Goal: Task Accomplishment & Management: Manage account settings

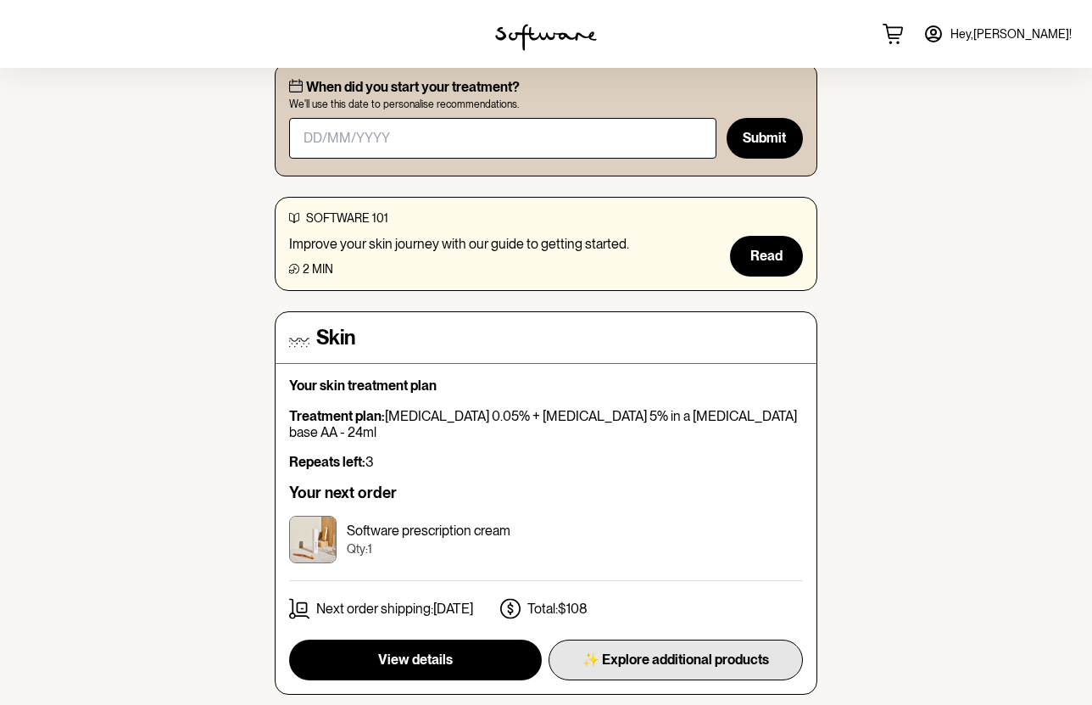
scroll to position [176, 0]
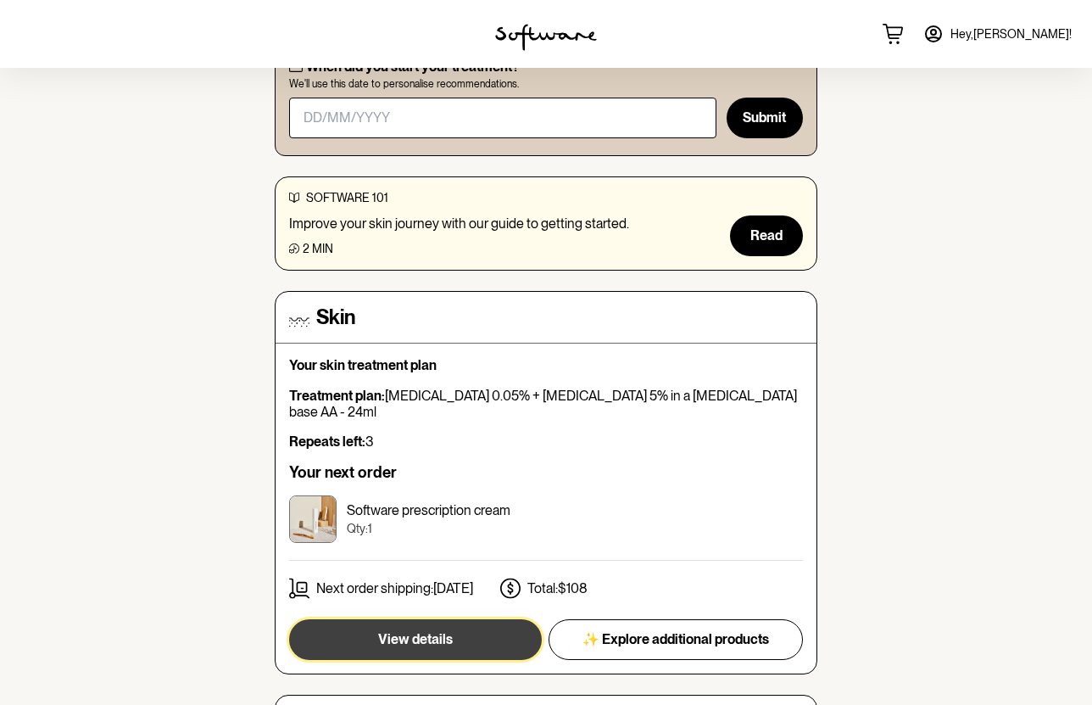
click at [445, 619] on button "View details" at bounding box center [415, 639] width 253 height 41
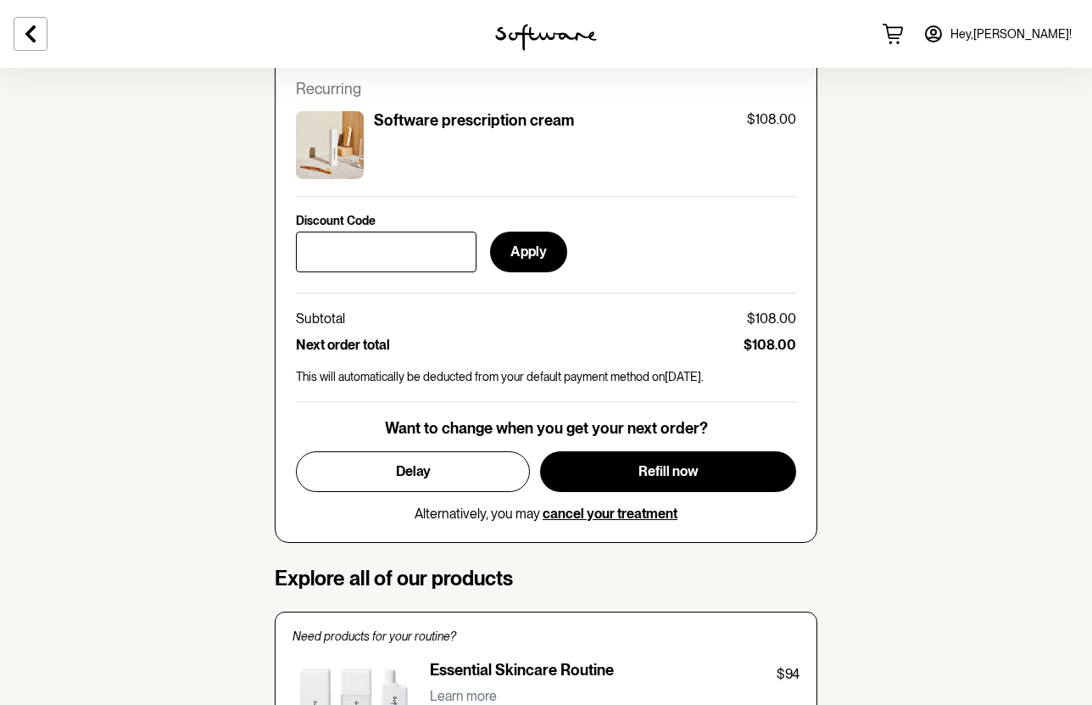
scroll to position [806, 0]
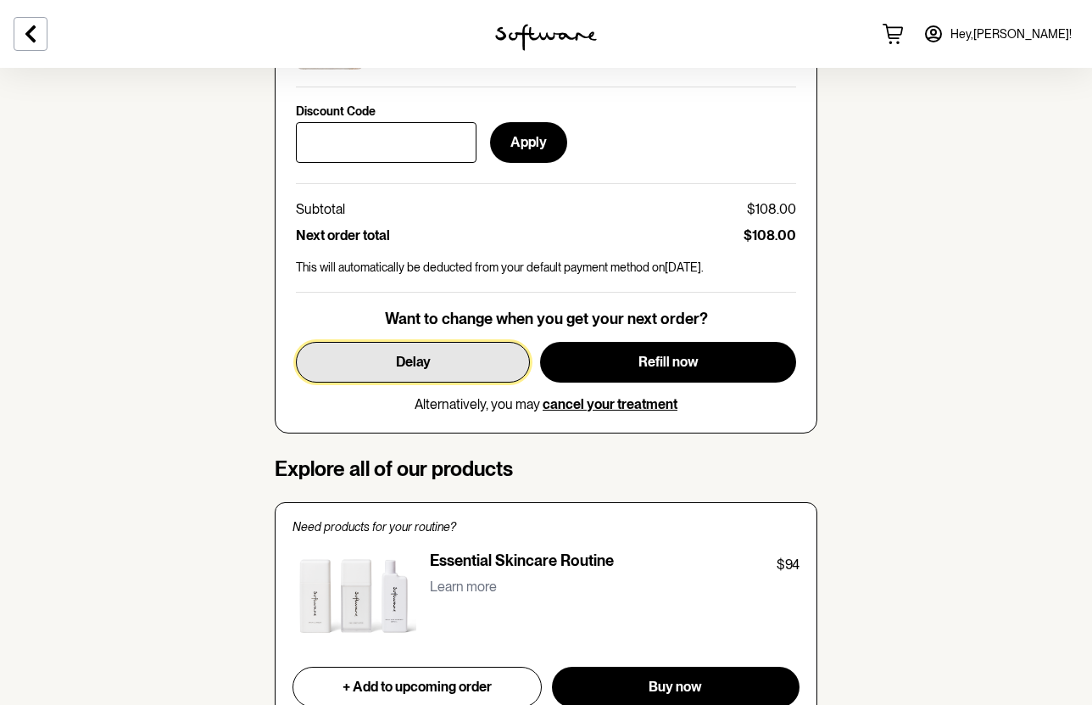
click at [470, 342] on button "Delay" at bounding box center [413, 362] width 234 height 41
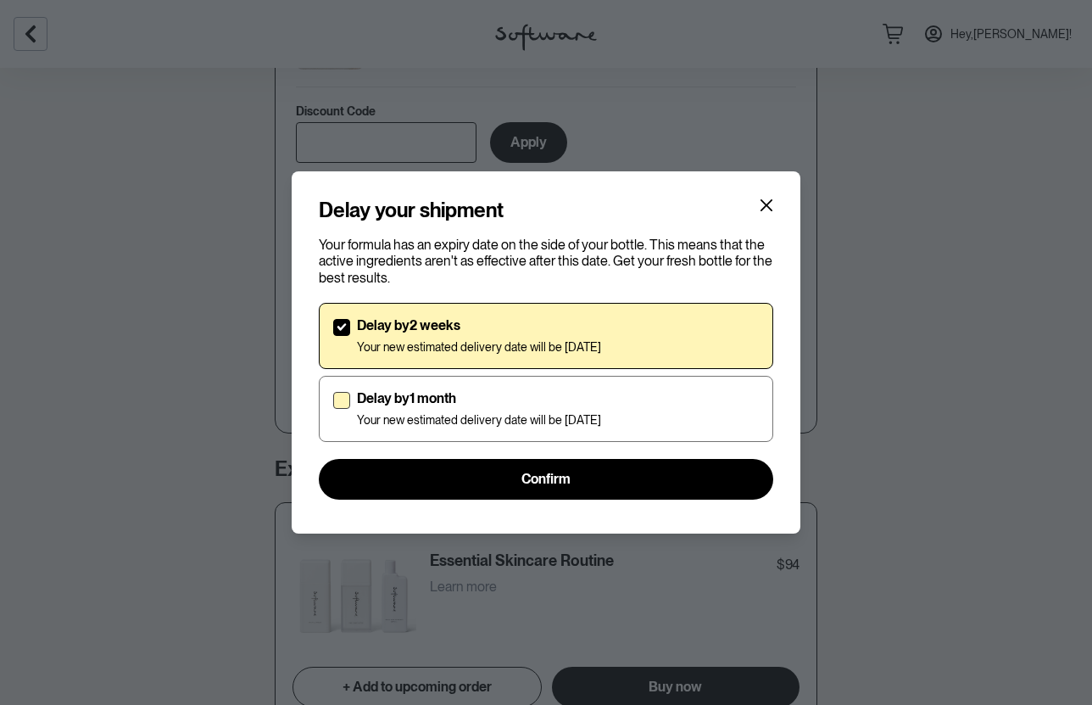
click at [335, 404] on span at bounding box center [341, 400] width 17 height 17
click at [333, 408] on input "Delay by 1 month Your new estimated delivery date will be [DATE]" at bounding box center [332, 408] width 1 height 1
checkbox input "true"
checkbox input "false"
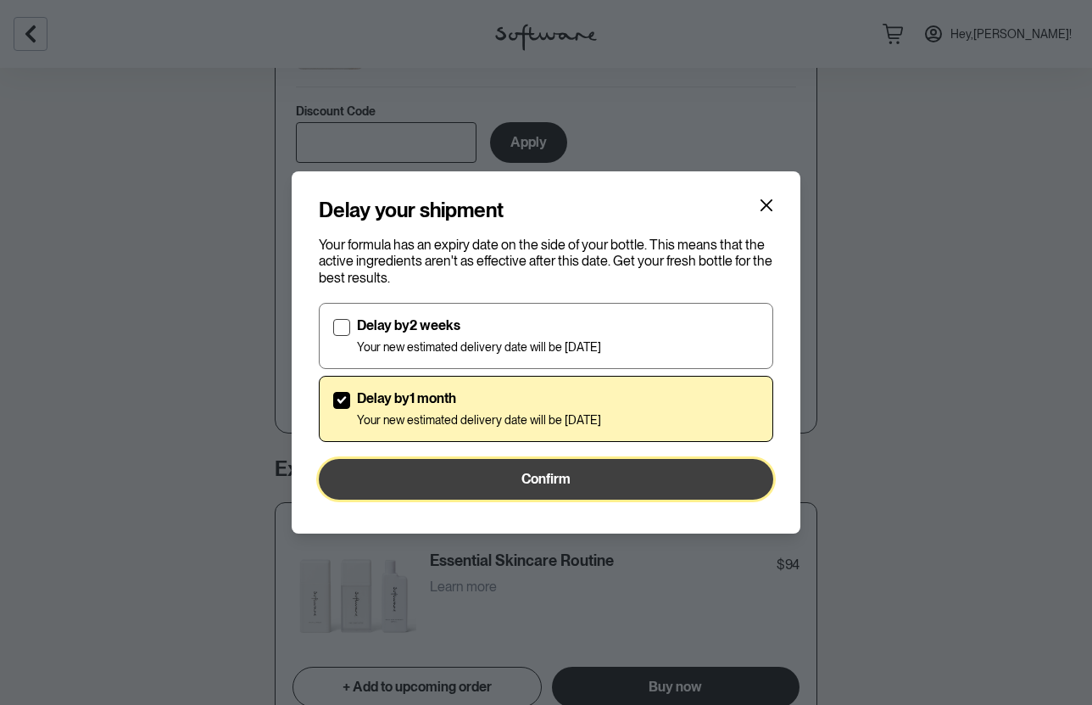
click at [521, 479] on span "Confirm" at bounding box center [545, 479] width 49 height 16
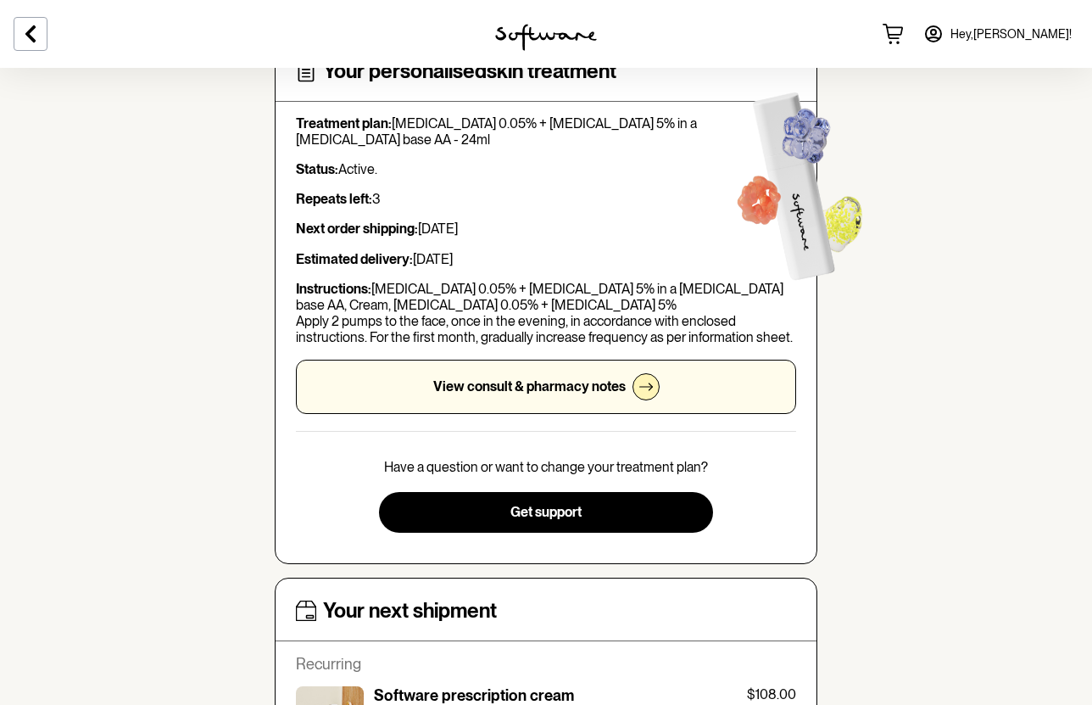
scroll to position [125, 0]
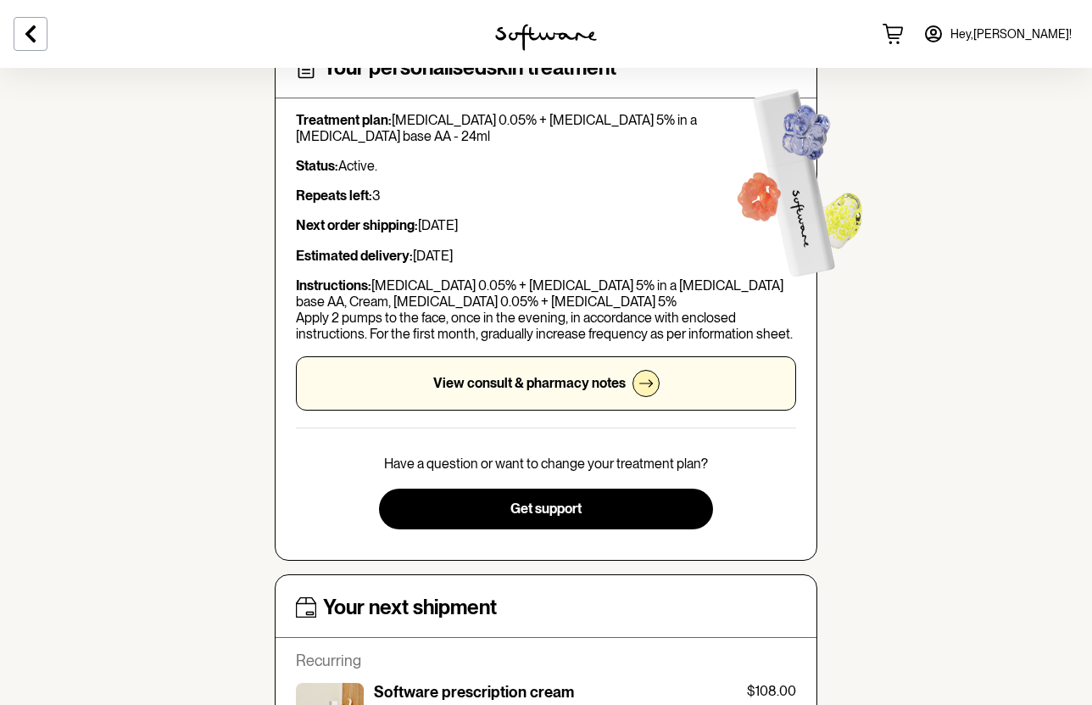
drag, startPoint x: 332, startPoint y: 193, endPoint x: 533, endPoint y: 237, distance: 206.6
click at [533, 237] on div "Treatment plan: [MEDICAL_DATA] 0.05% + [MEDICAL_DATA] 5% in a [MEDICAL_DATA] ba…" at bounding box center [546, 261] width 500 height 298
click at [533, 248] on p "Estimated delivery: [DATE]" at bounding box center [546, 256] width 500 height 16
drag, startPoint x: 533, startPoint y: 237, endPoint x: 446, endPoint y: 171, distance: 109.6
click at [446, 171] on div "Treatment plan: [MEDICAL_DATA] 0.05% + [MEDICAL_DATA] 5% in a [MEDICAL_DATA] ba…" at bounding box center [546, 261] width 500 height 298
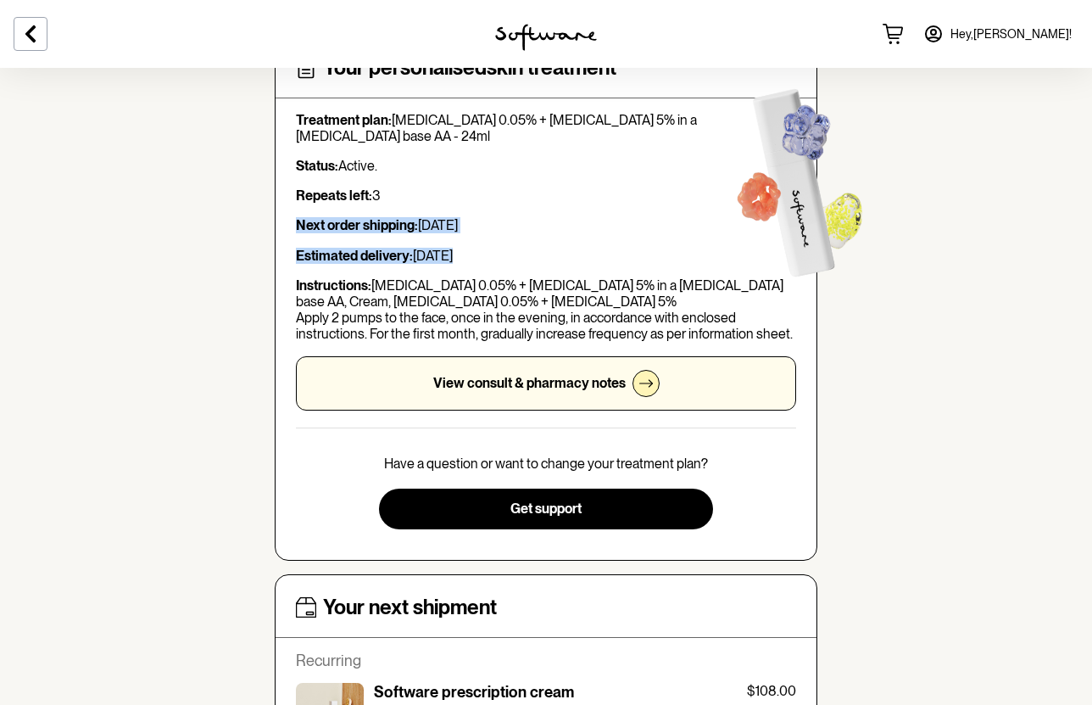
click at [446, 187] on p "Repeats left: 3" at bounding box center [546, 195] width 500 height 16
drag, startPoint x: 429, startPoint y: 171, endPoint x: 516, endPoint y: 248, distance: 116.0
click at [516, 248] on div "Treatment plan: [MEDICAL_DATA] 0.05% + [MEDICAL_DATA] 5% in a [MEDICAL_DATA] ba…" at bounding box center [546, 261] width 500 height 298
drag, startPoint x: 516, startPoint y: 248, endPoint x: 415, endPoint y: 166, distance: 130.3
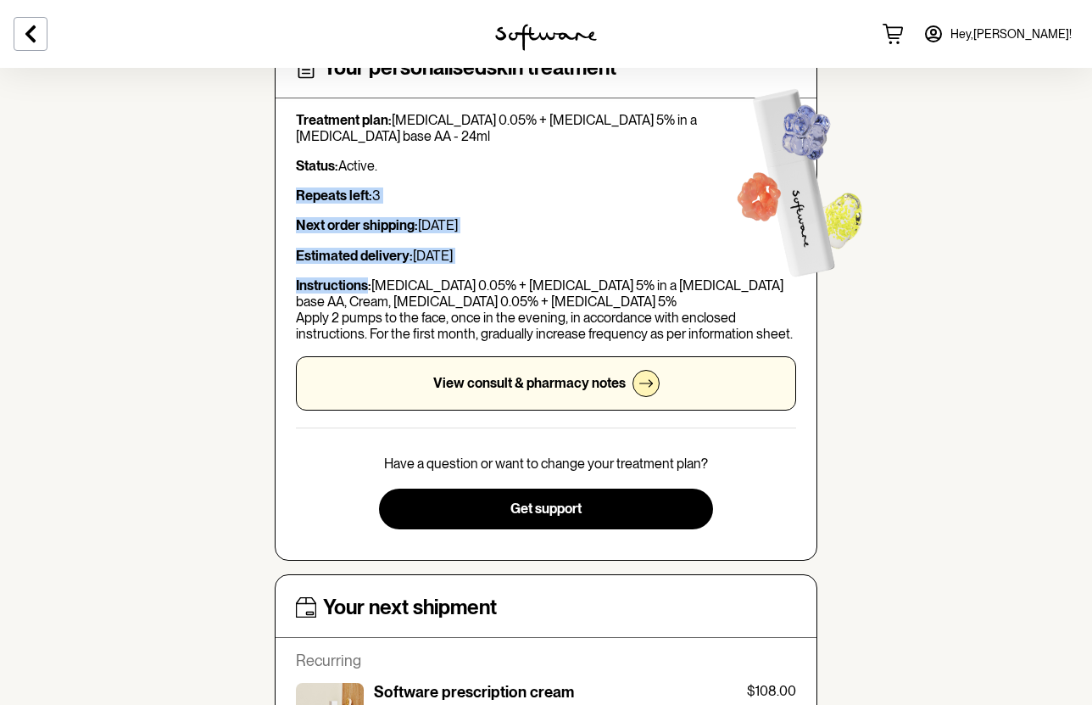
click at [415, 166] on div "Treatment plan: [MEDICAL_DATA] 0.05% + [MEDICAL_DATA] 5% in a [MEDICAL_DATA] ba…" at bounding box center [546, 261] width 500 height 298
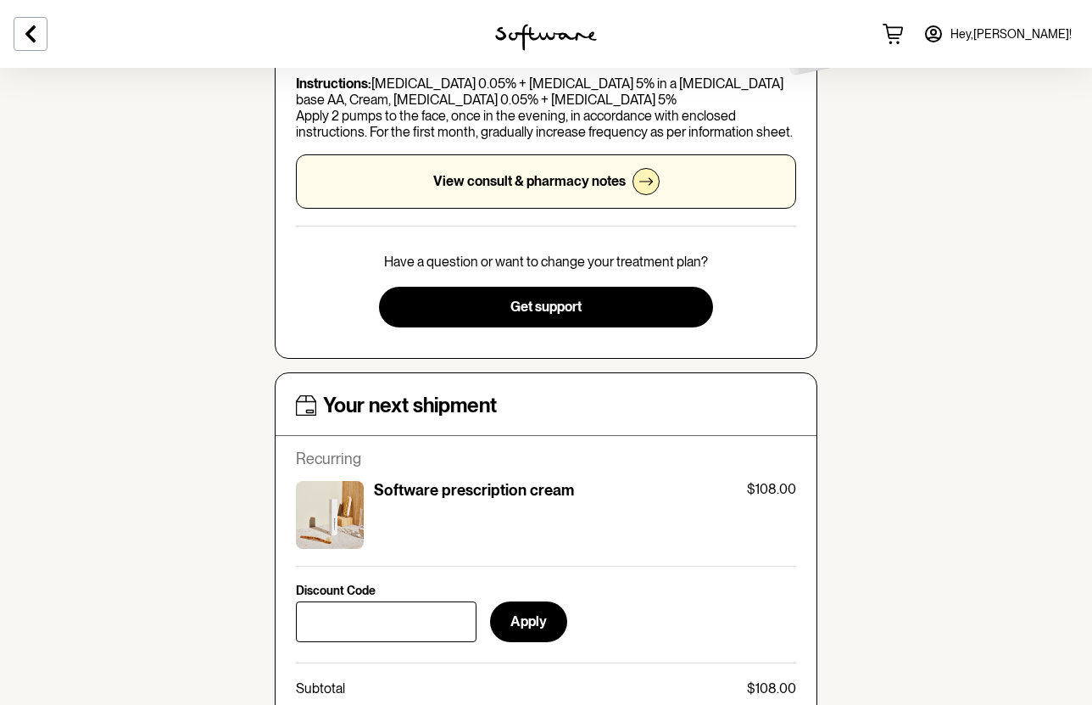
scroll to position [0, 0]
